Goal: Information Seeking & Learning: Check status

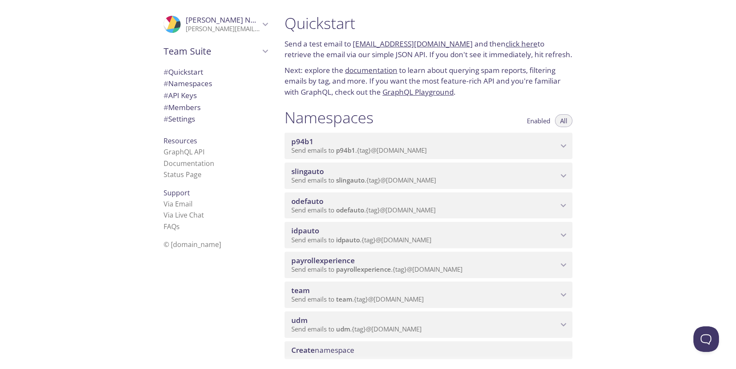
click at [536, 179] on p "Send emails to slingauto . {tag} @[DOMAIN_NAME]" at bounding box center [425, 180] width 267 height 9
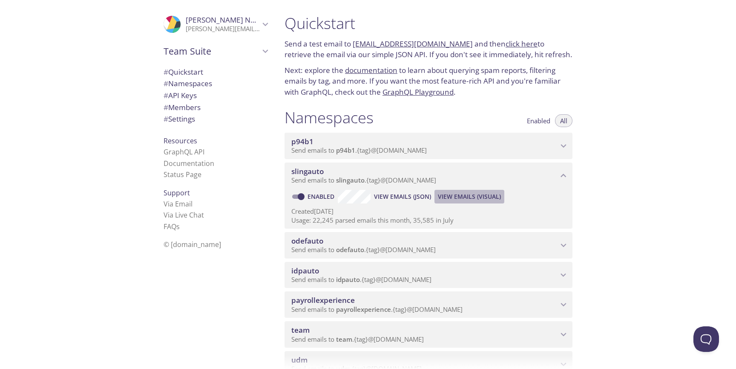
click at [462, 193] on span "View Emails (Visual)" at bounding box center [469, 196] width 63 height 10
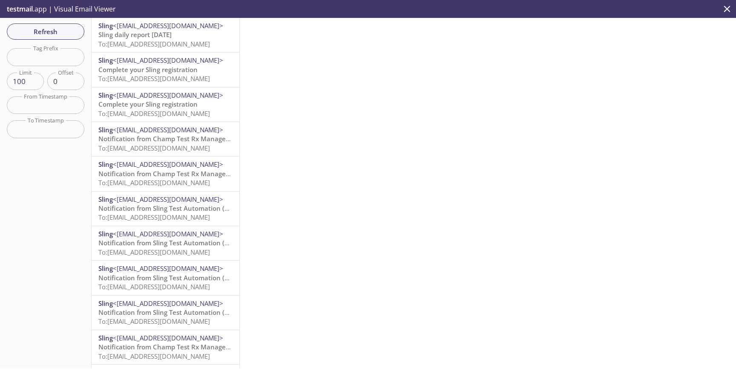
click at [209, 36] on p "Sling daily report [DATE] To: [EMAIL_ADDRESS][DOMAIN_NAME]" at bounding box center [165, 39] width 134 height 18
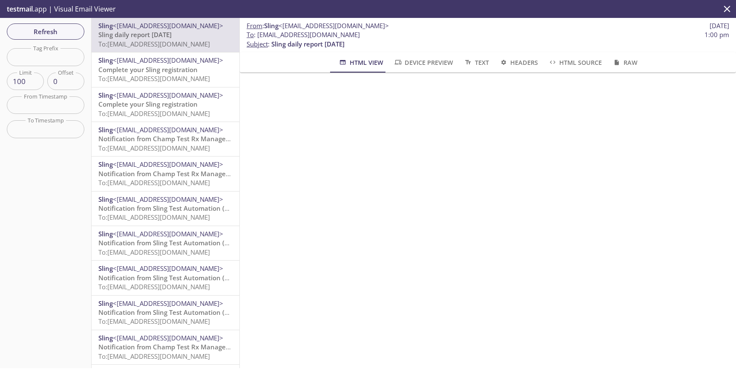
scroll to position [195, 0]
click at [169, 94] on span "<[EMAIL_ADDRESS][DOMAIN_NAME]>" at bounding box center [168, 95] width 110 height 9
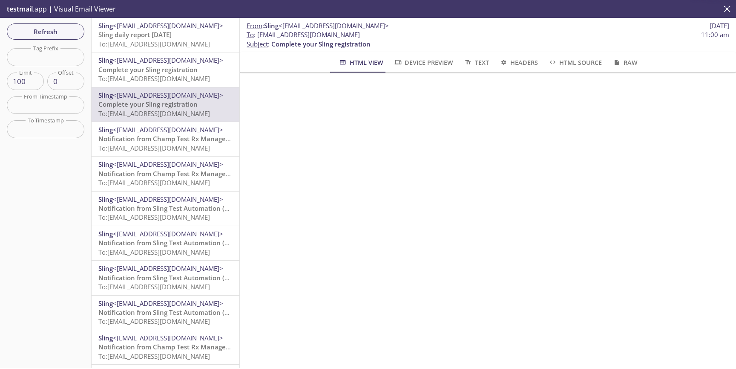
click at [170, 75] on span "To: [EMAIL_ADDRESS][DOMAIN_NAME]" at bounding box center [154, 78] width 112 height 9
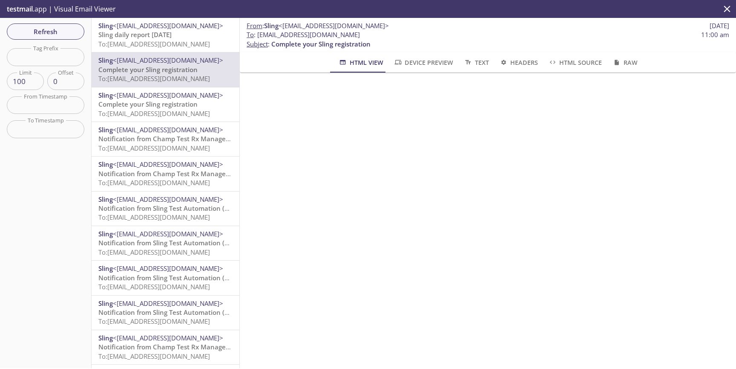
click at [170, 162] on span "<[EMAIL_ADDRESS][DOMAIN_NAME]>" at bounding box center [168, 164] width 110 height 9
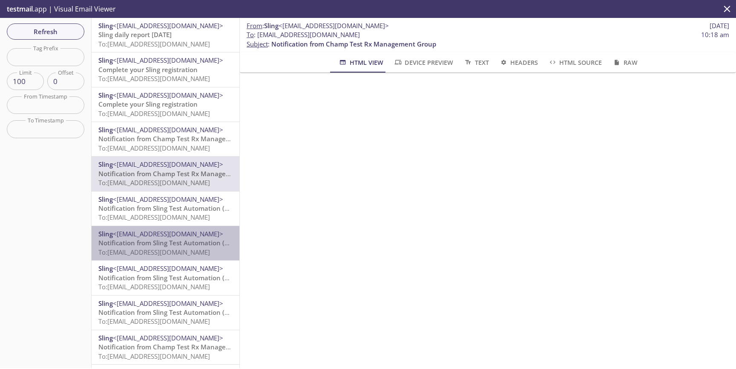
click at [183, 245] on span "Notification from Sling Test Automation (Lite)" at bounding box center [168, 242] width 140 height 9
